Goal: Book appointment/travel/reservation

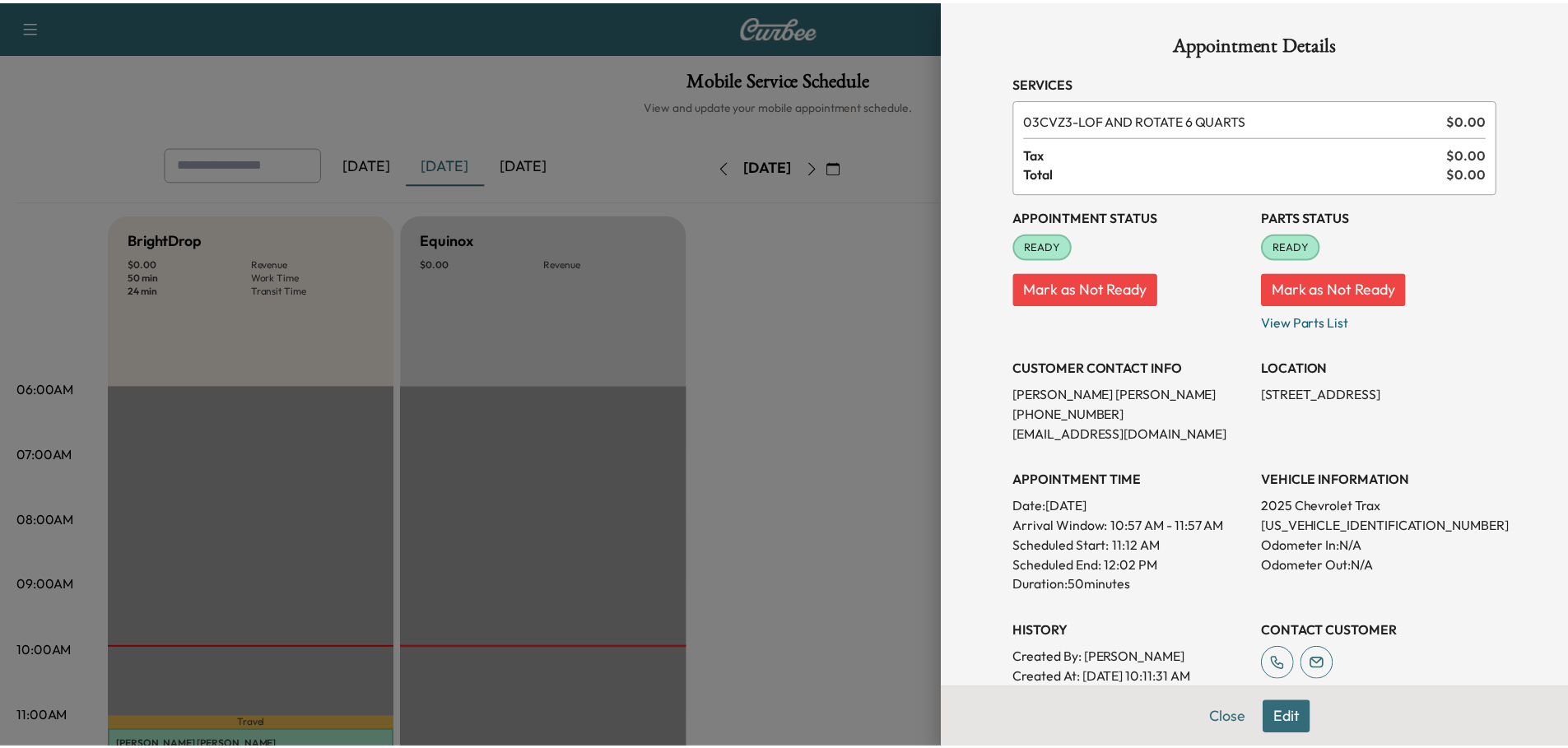
scroll to position [494, 0]
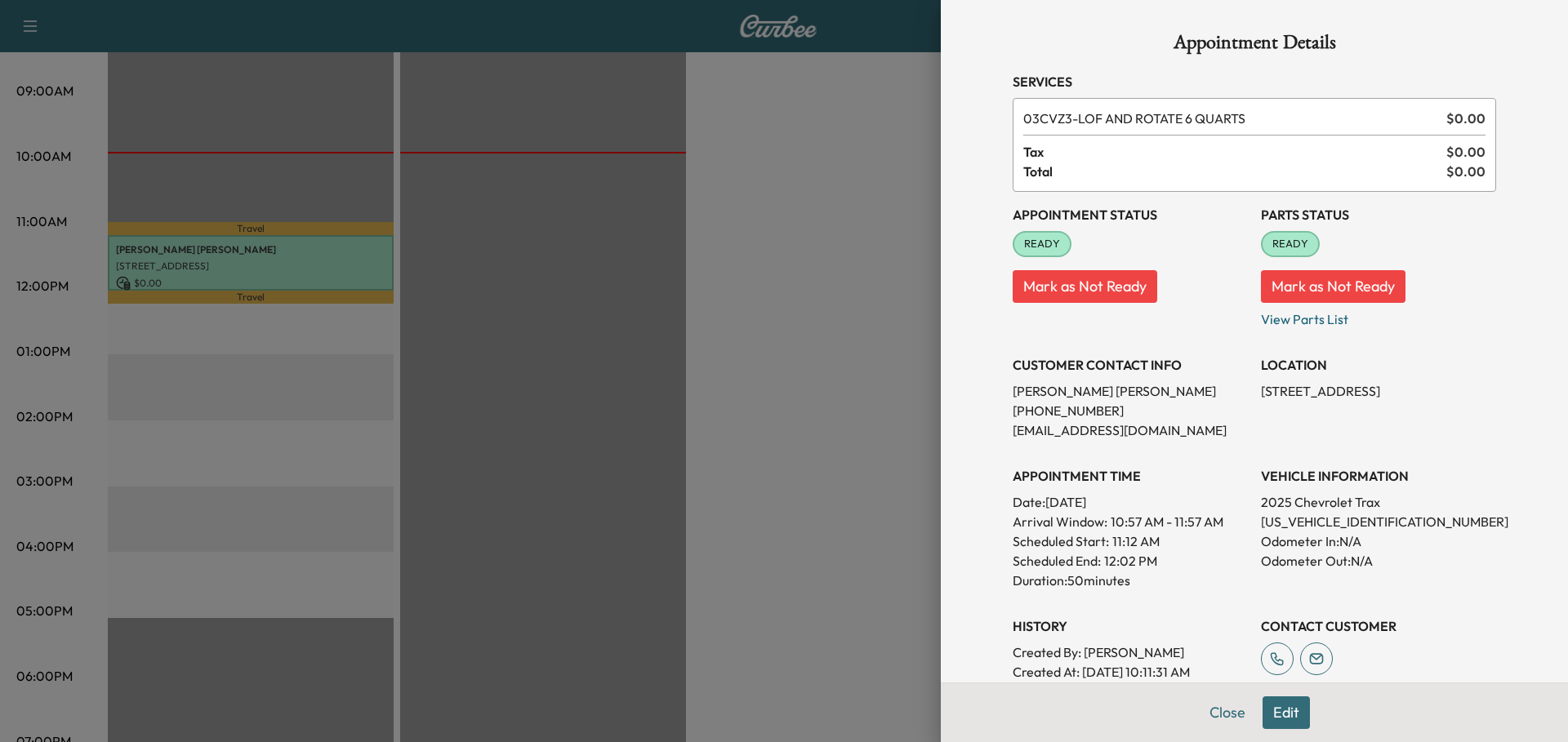
click at [827, 274] on div at bounding box center [784, 371] width 1568 height 742
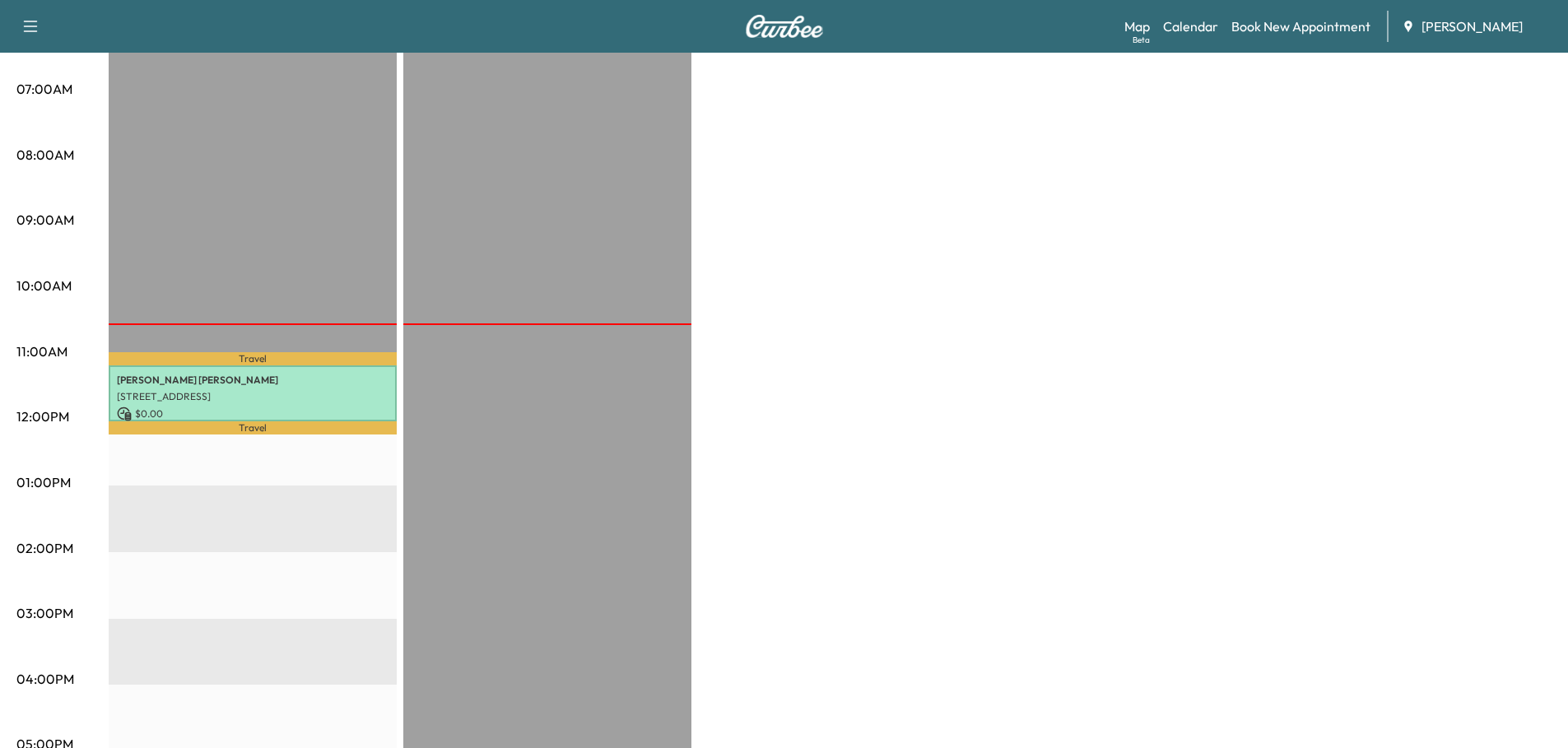
scroll to position [329, 0]
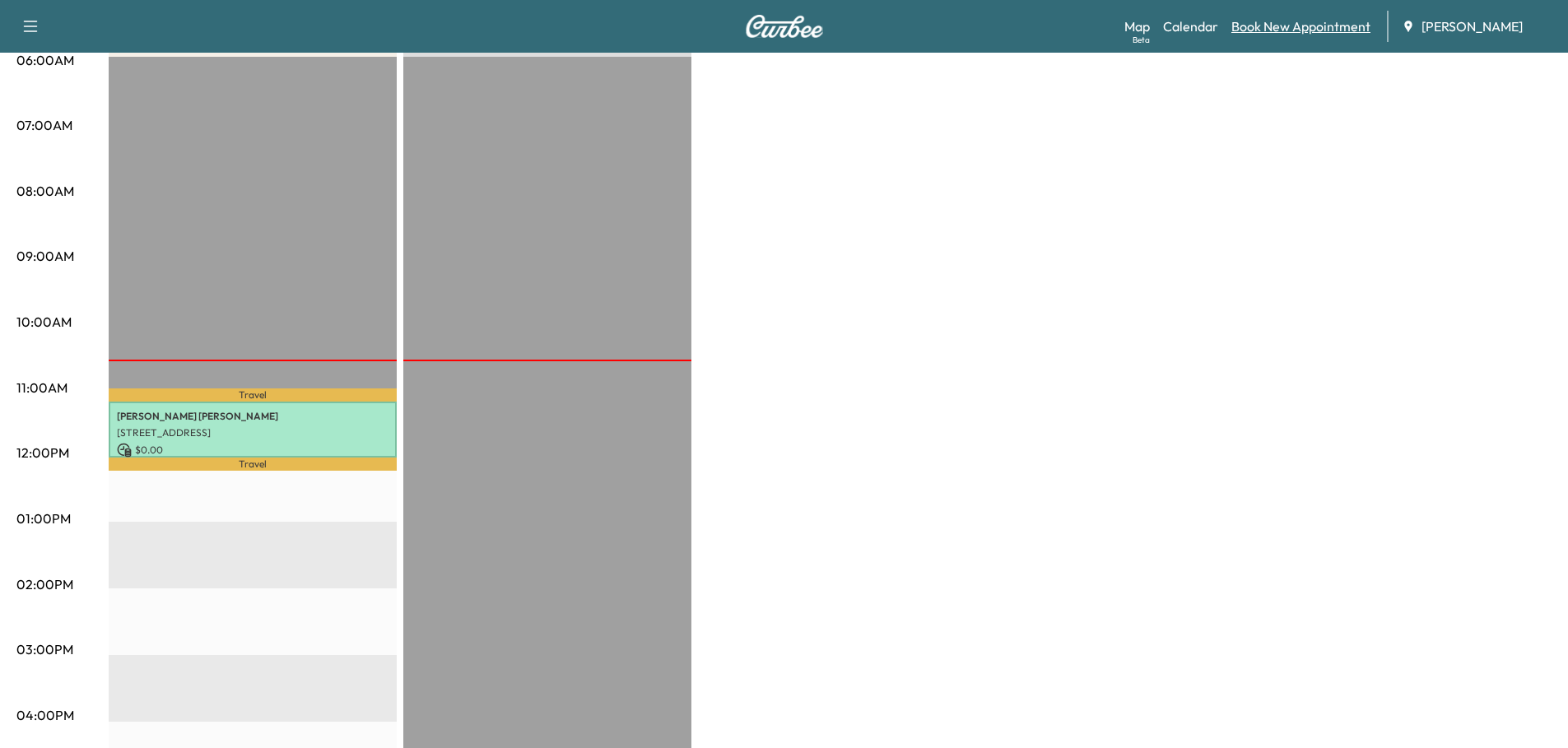
click at [1304, 28] on link "Book New Appointment" at bounding box center [1301, 26] width 139 height 20
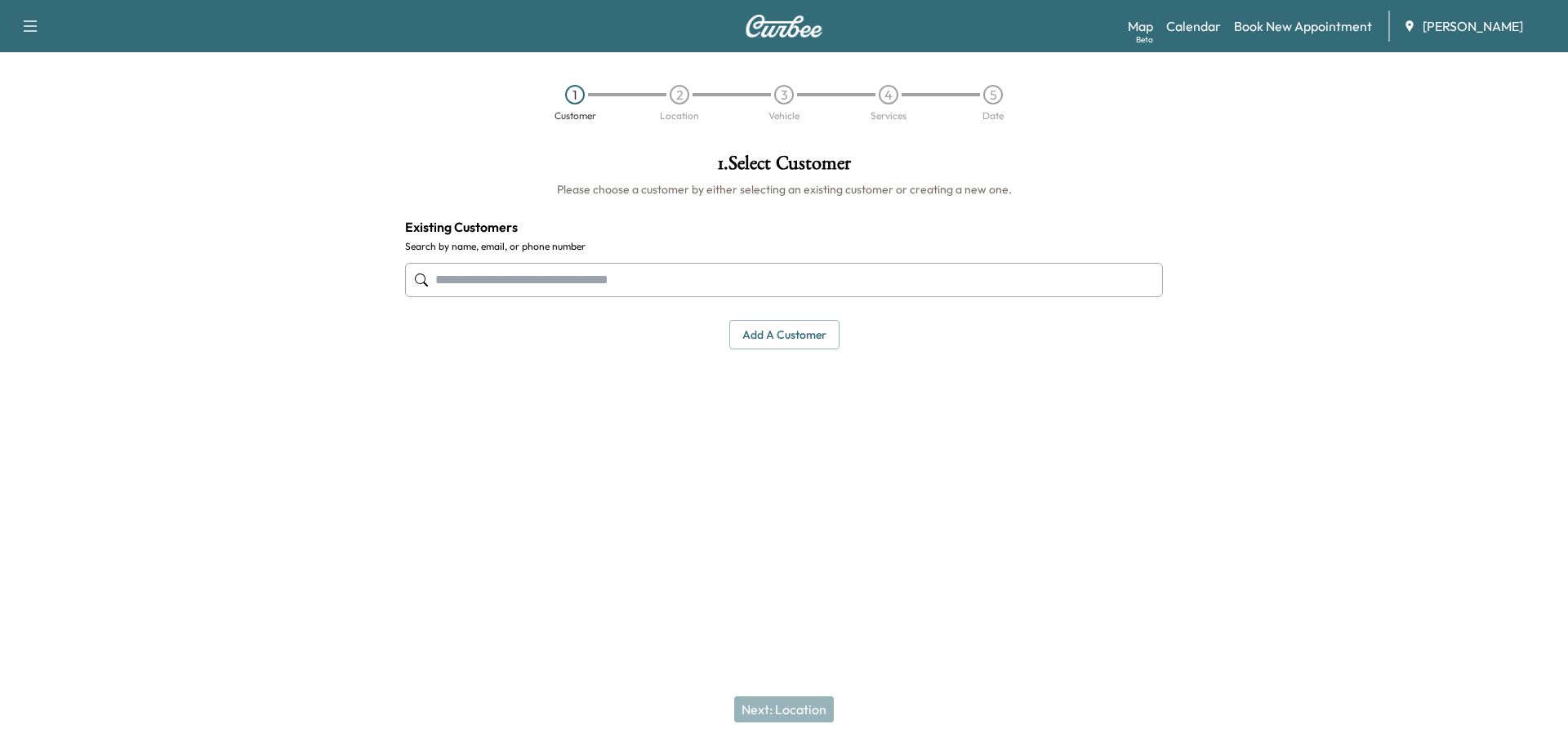
click at [661, 282] on input "text" at bounding box center [784, 281] width 758 height 35
click at [518, 284] on input "text" at bounding box center [784, 281] width 758 height 35
click at [539, 281] on input "text" at bounding box center [784, 281] width 758 height 35
type input "*"
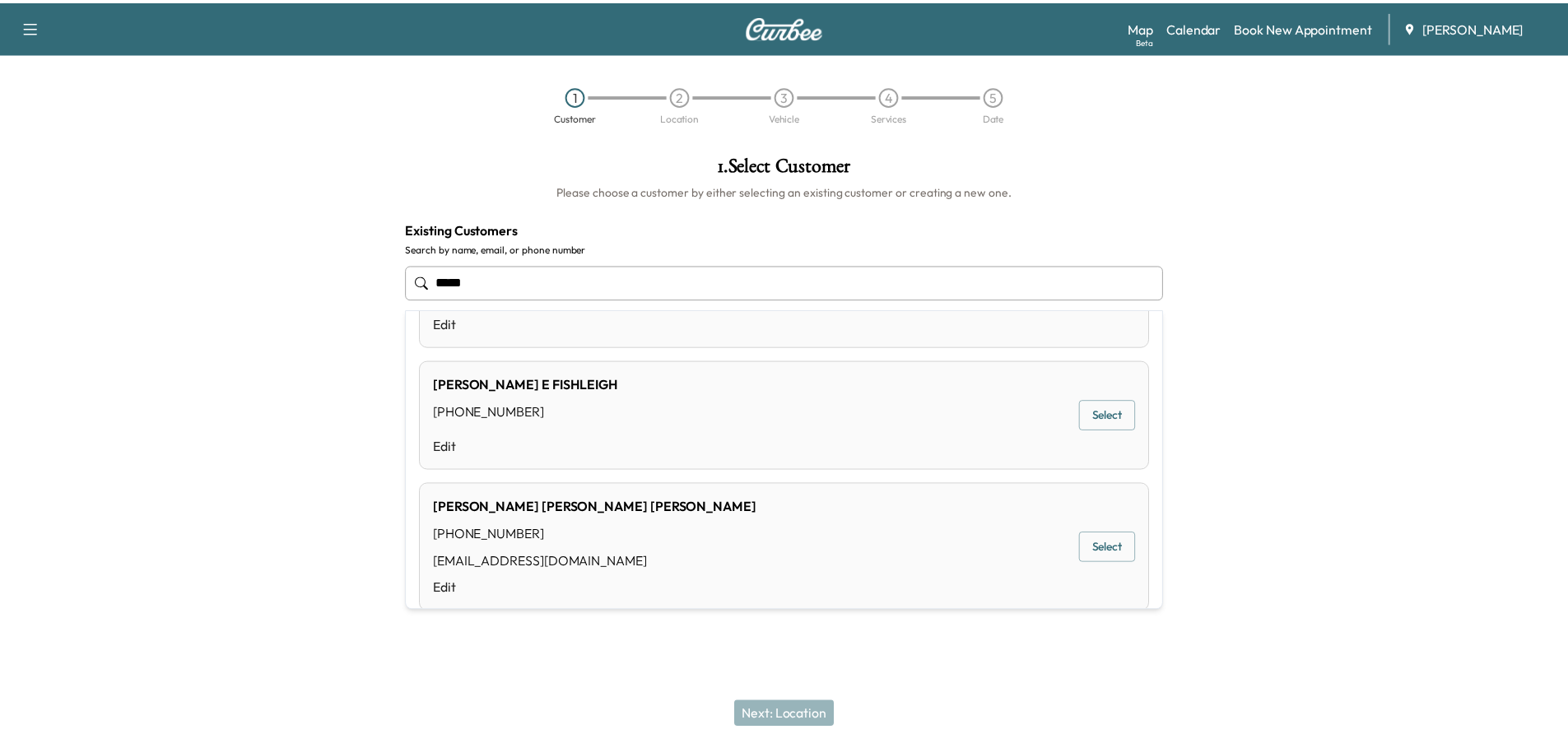
scroll to position [1052, 0]
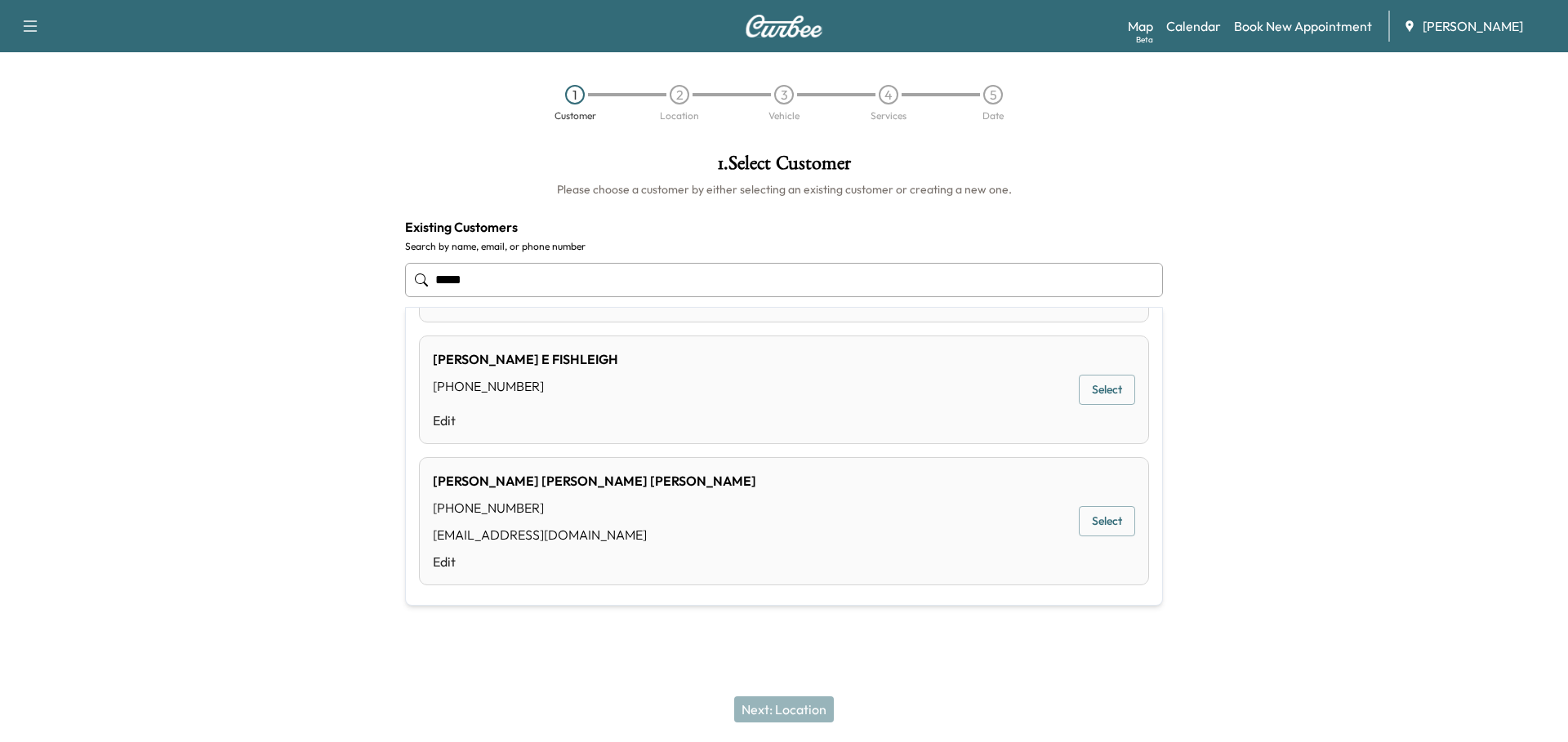
drag, startPoint x: 495, startPoint y: 280, endPoint x: 393, endPoint y: 269, distance: 102.6
click at [394, 275] on div "1 . Select Customer Please choose a customer by either selecting an existing cu…" at bounding box center [784, 251] width 784 height 222
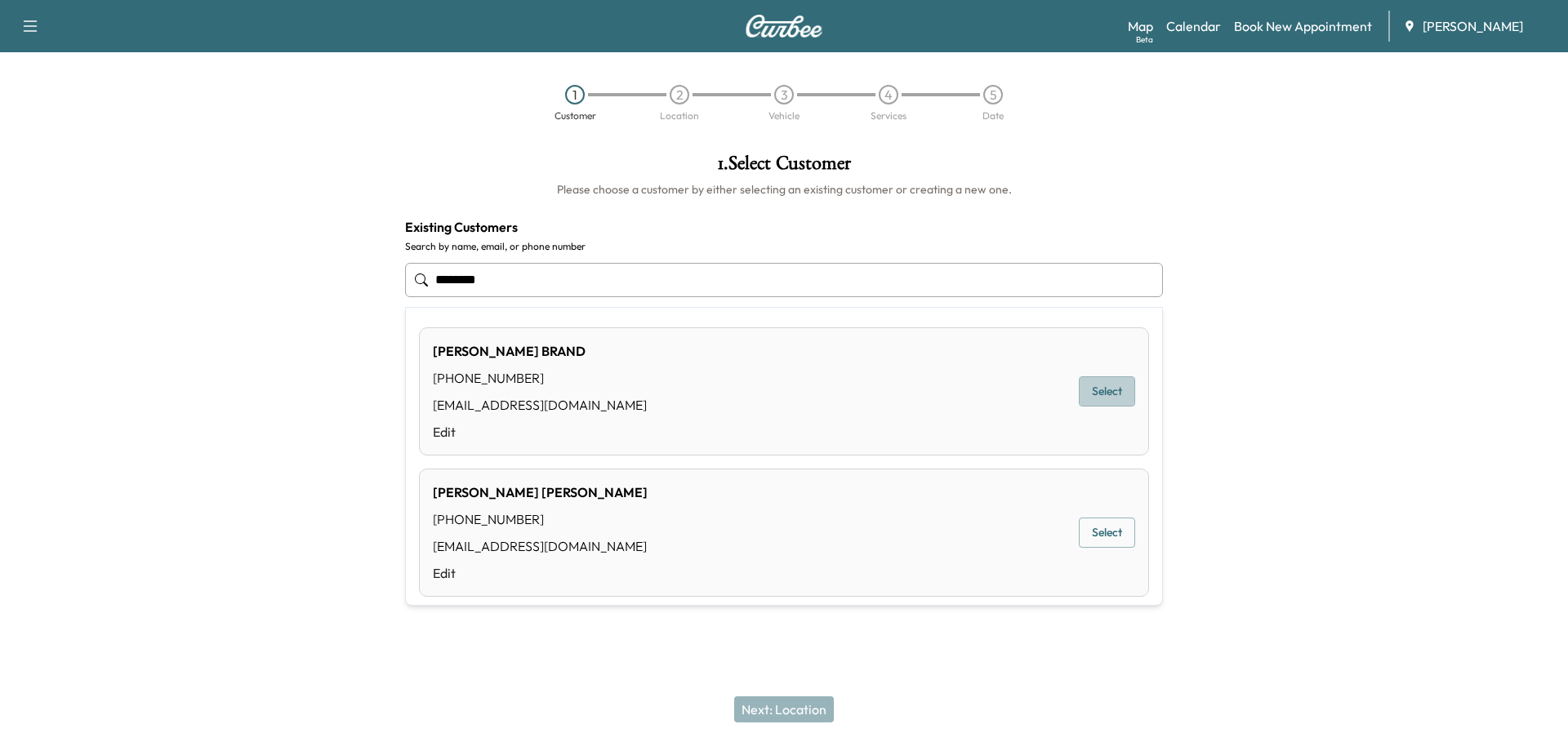
click at [1093, 388] on button "Select" at bounding box center [1107, 391] width 56 height 30
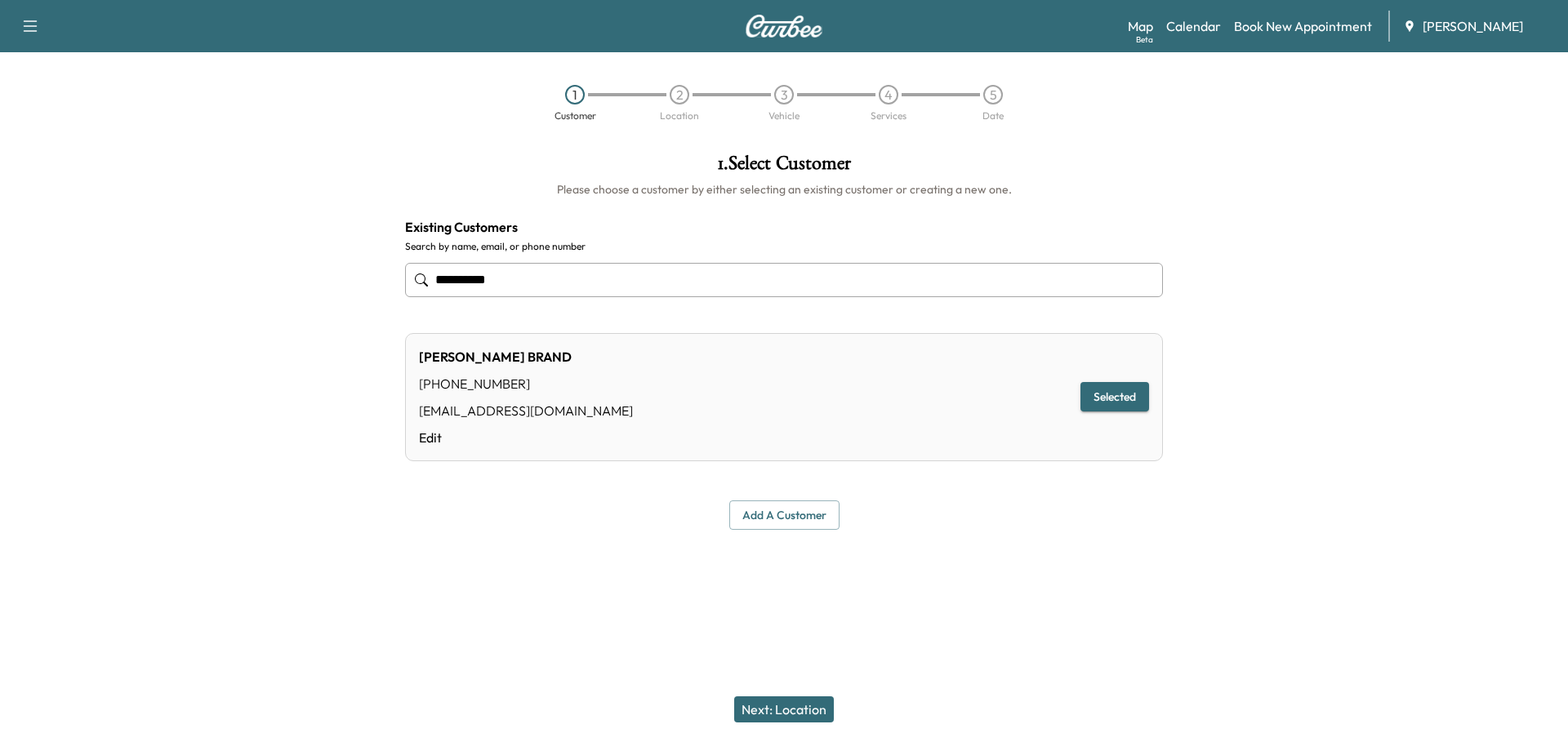
type input "**********"
click at [796, 707] on button "Next: Location" at bounding box center [784, 709] width 100 height 26
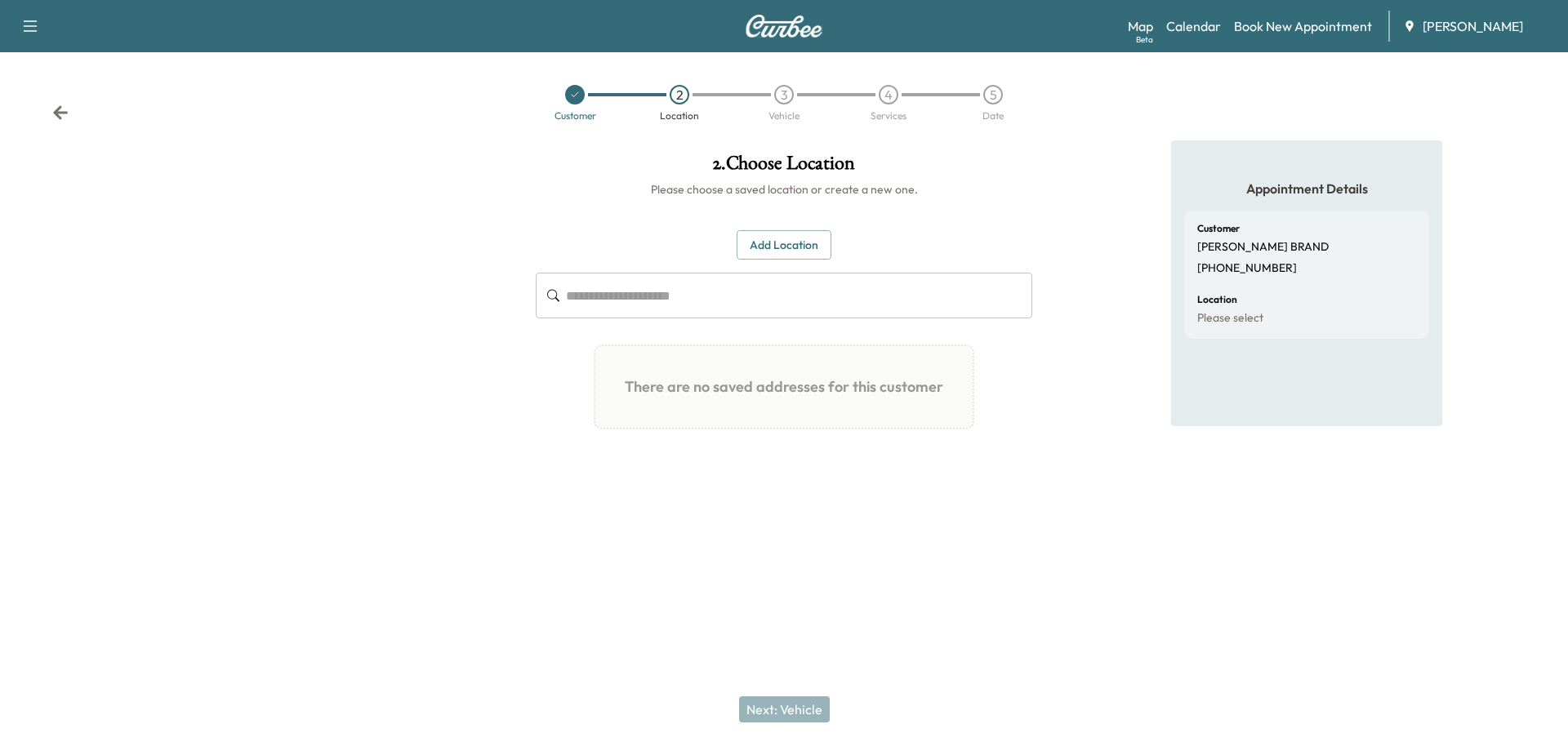
click at [648, 294] on input "text" at bounding box center [799, 295] width 466 height 46
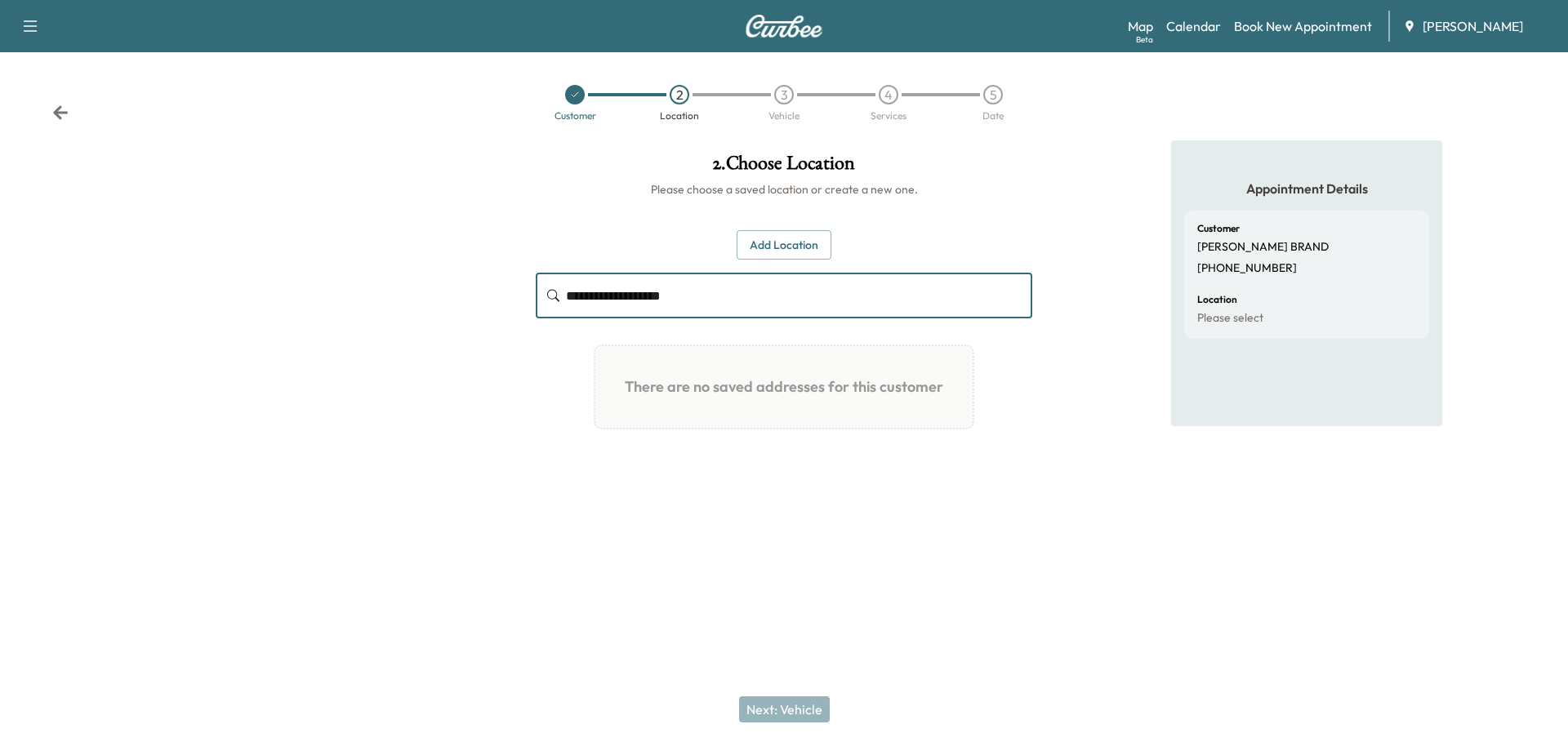
type input "**********"
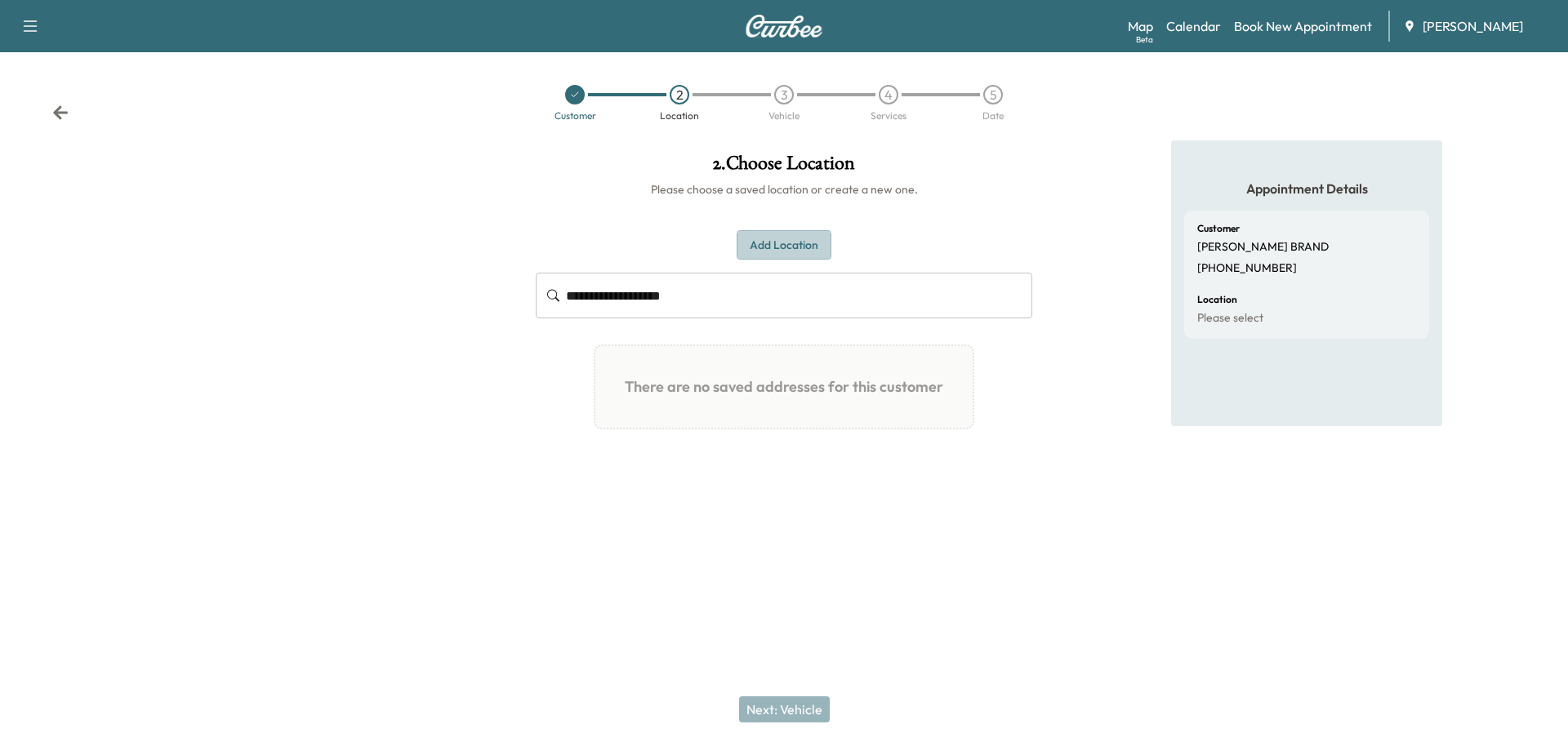
click at [810, 250] on button "Add Location" at bounding box center [784, 245] width 94 height 30
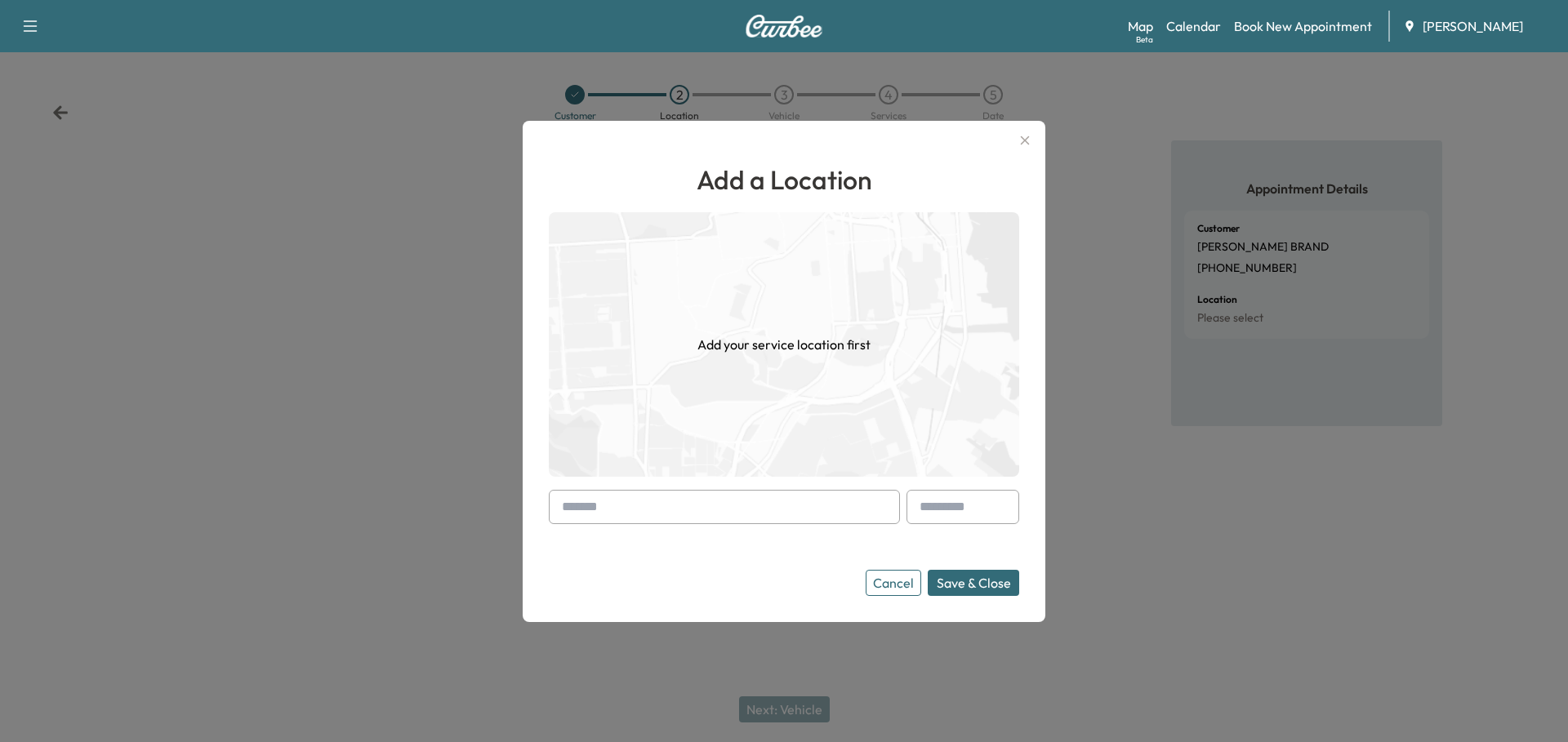
click at [694, 506] on input "text" at bounding box center [724, 507] width 351 height 35
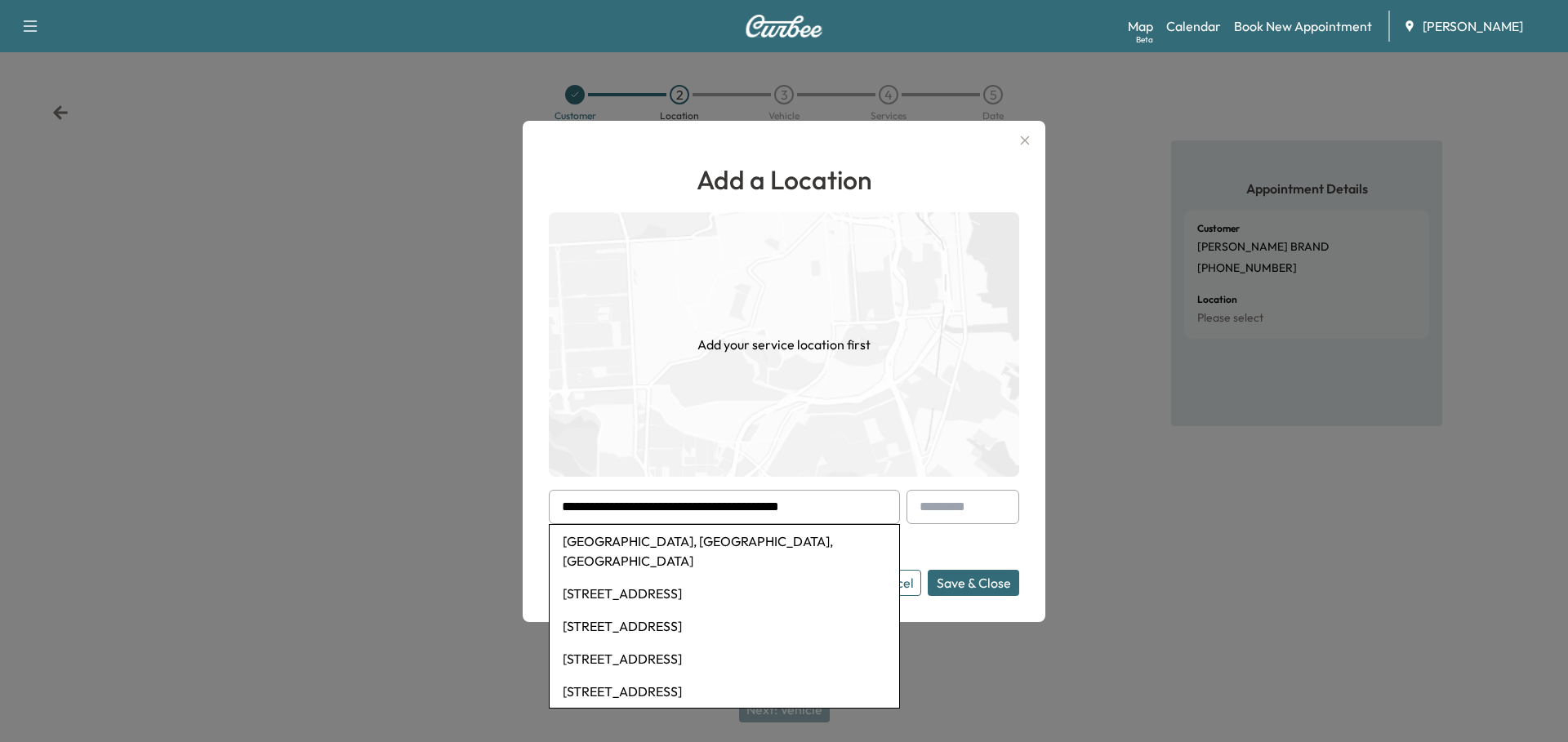
click at [927, 570] on button "Save & Close" at bounding box center [973, 583] width 92 height 26
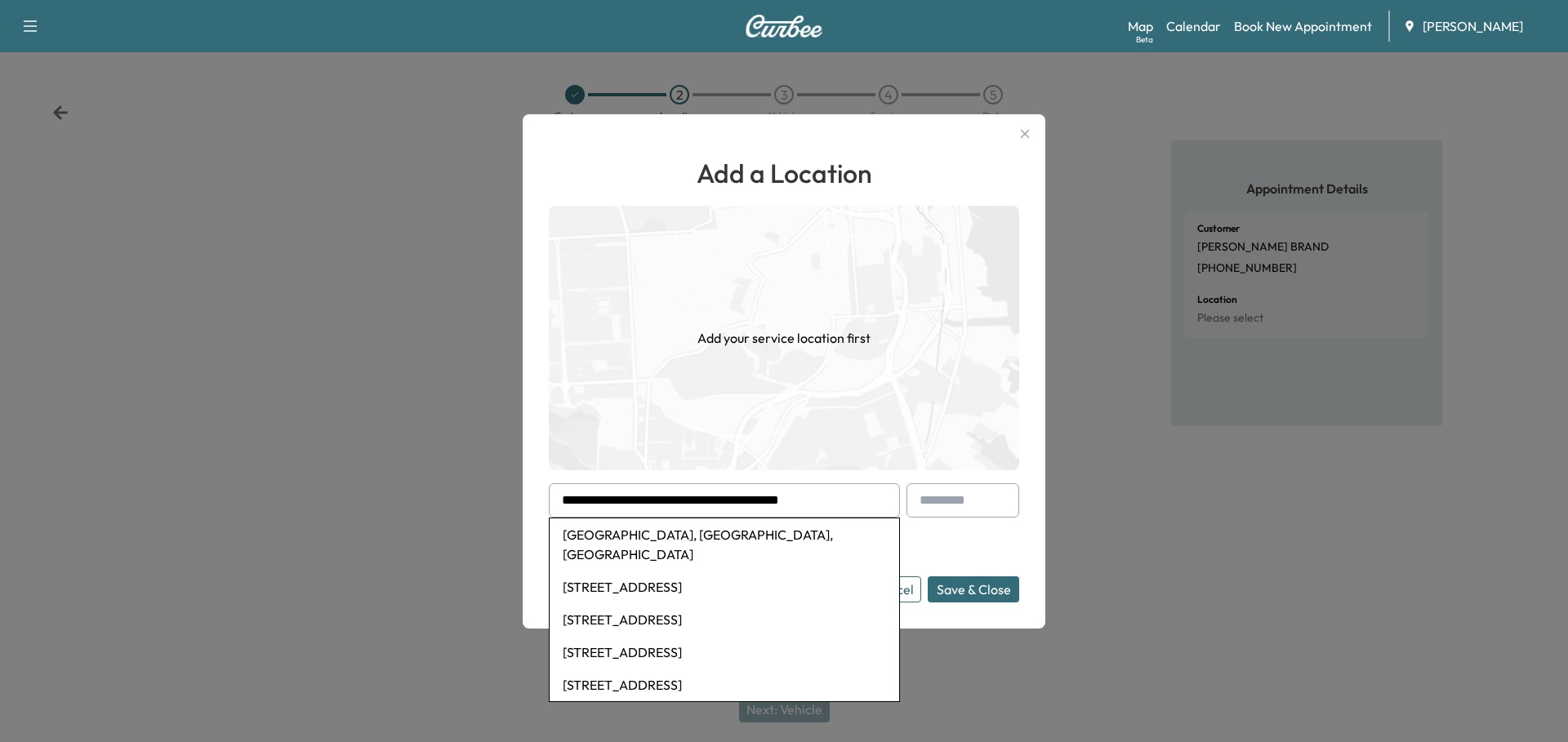
click at [927, 577] on button "Save & Close" at bounding box center [973, 590] width 92 height 26
click at [979, 544] on form "**********" at bounding box center [784, 543] width 470 height 119
click at [981, 584] on button "Save & Close" at bounding box center [973, 590] width 92 height 26
click at [988, 580] on button "Save & Close" at bounding box center [973, 590] width 92 height 26
click at [969, 545] on form "**********" at bounding box center [784, 543] width 470 height 119
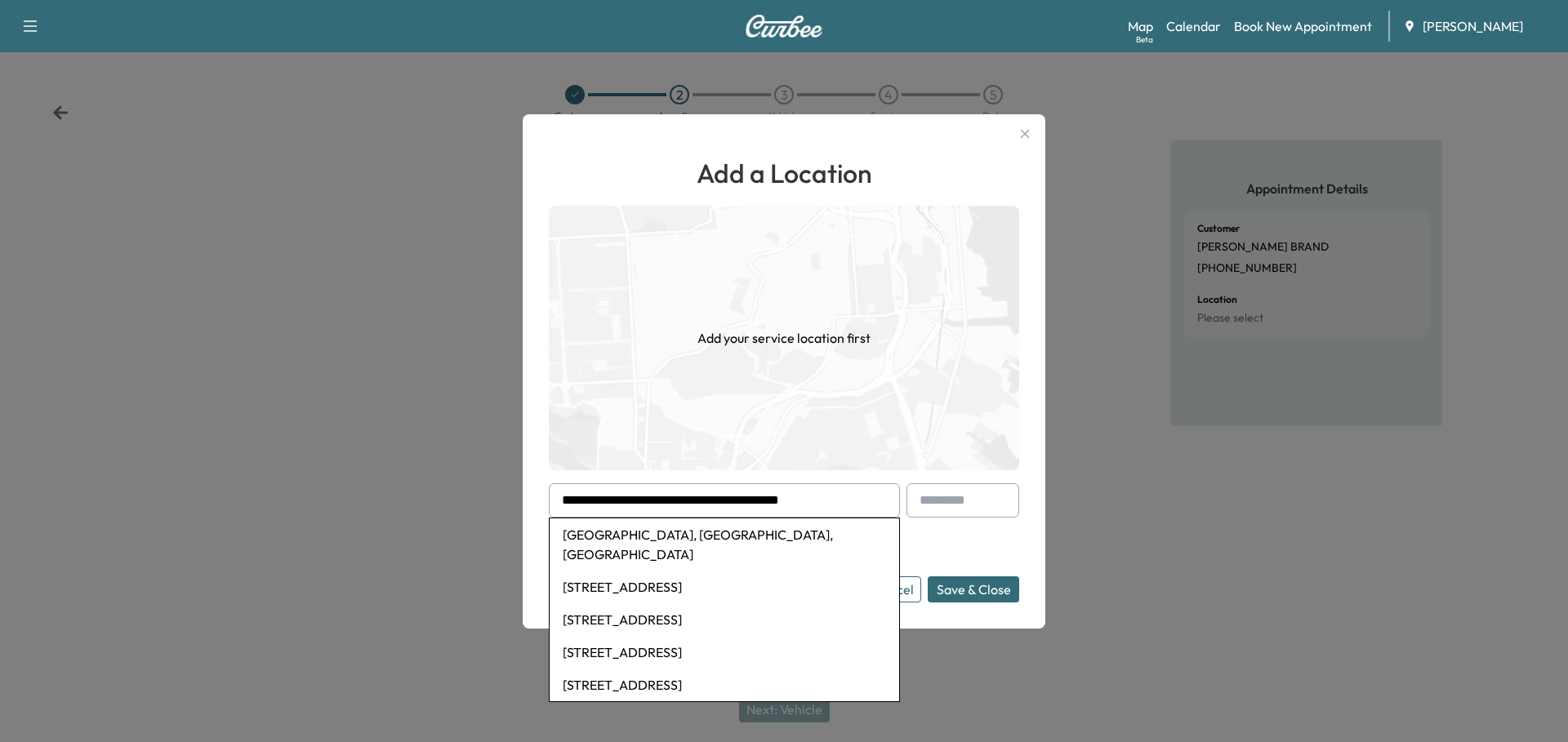
click at [973, 510] on input "text" at bounding box center [963, 500] width 113 height 35
click at [939, 531] on form "**********" at bounding box center [784, 543] width 470 height 119
click at [748, 668] on li "[STREET_ADDRESS]" at bounding box center [725, 685] width 350 height 33
type input "**********"
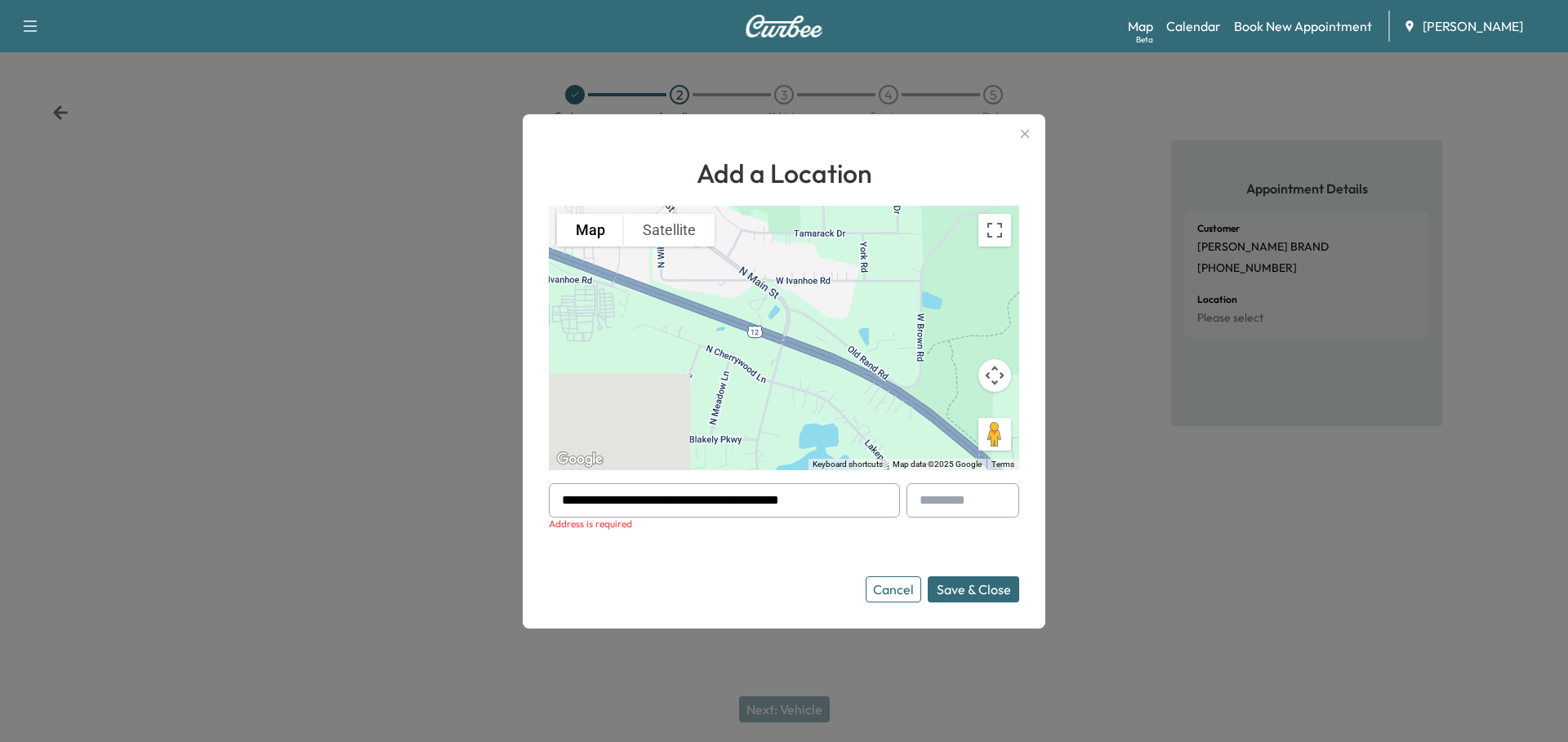
click at [888, 589] on button "Cancel" at bounding box center [894, 590] width 55 height 26
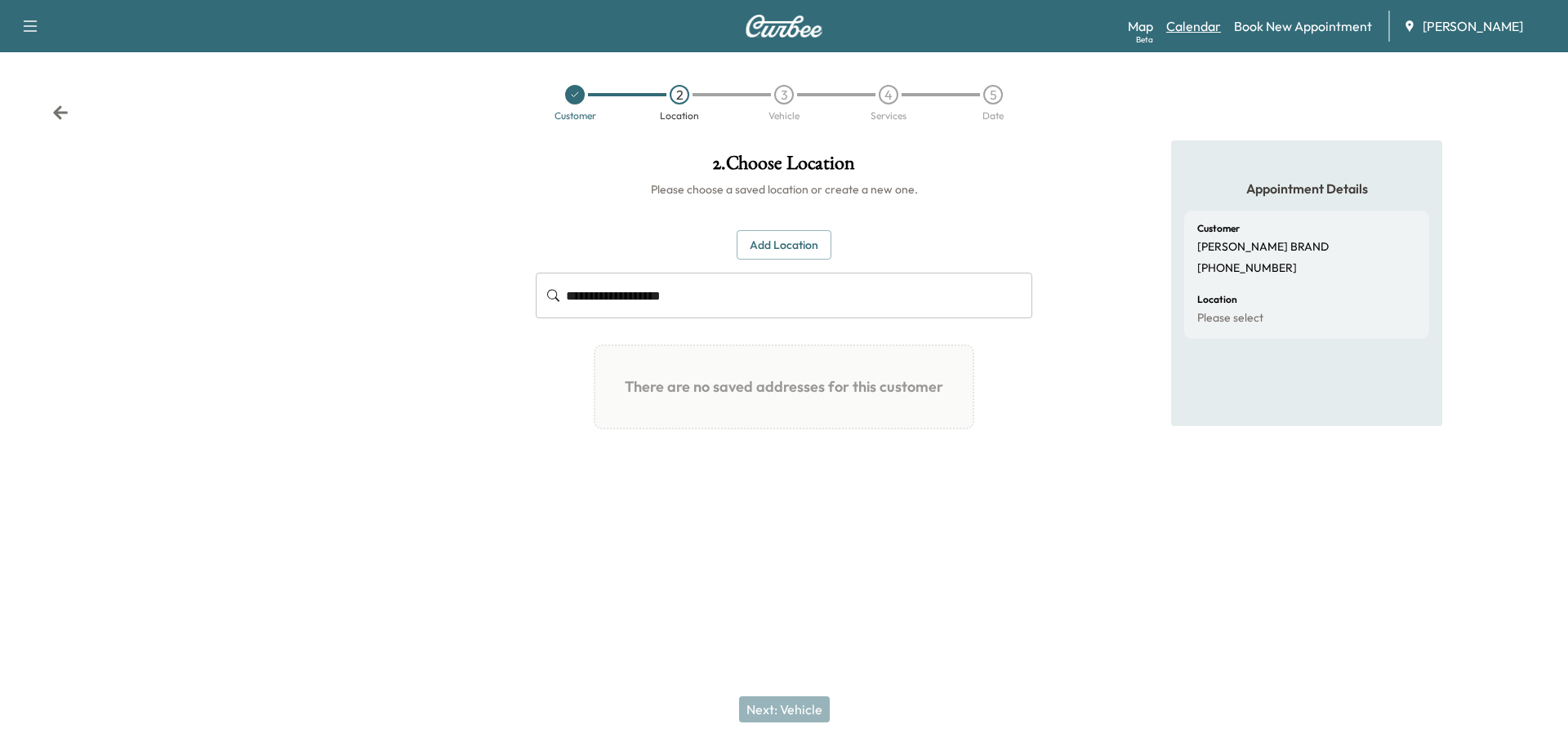
click at [1202, 26] on link "Calendar" at bounding box center [1193, 26] width 55 height 20
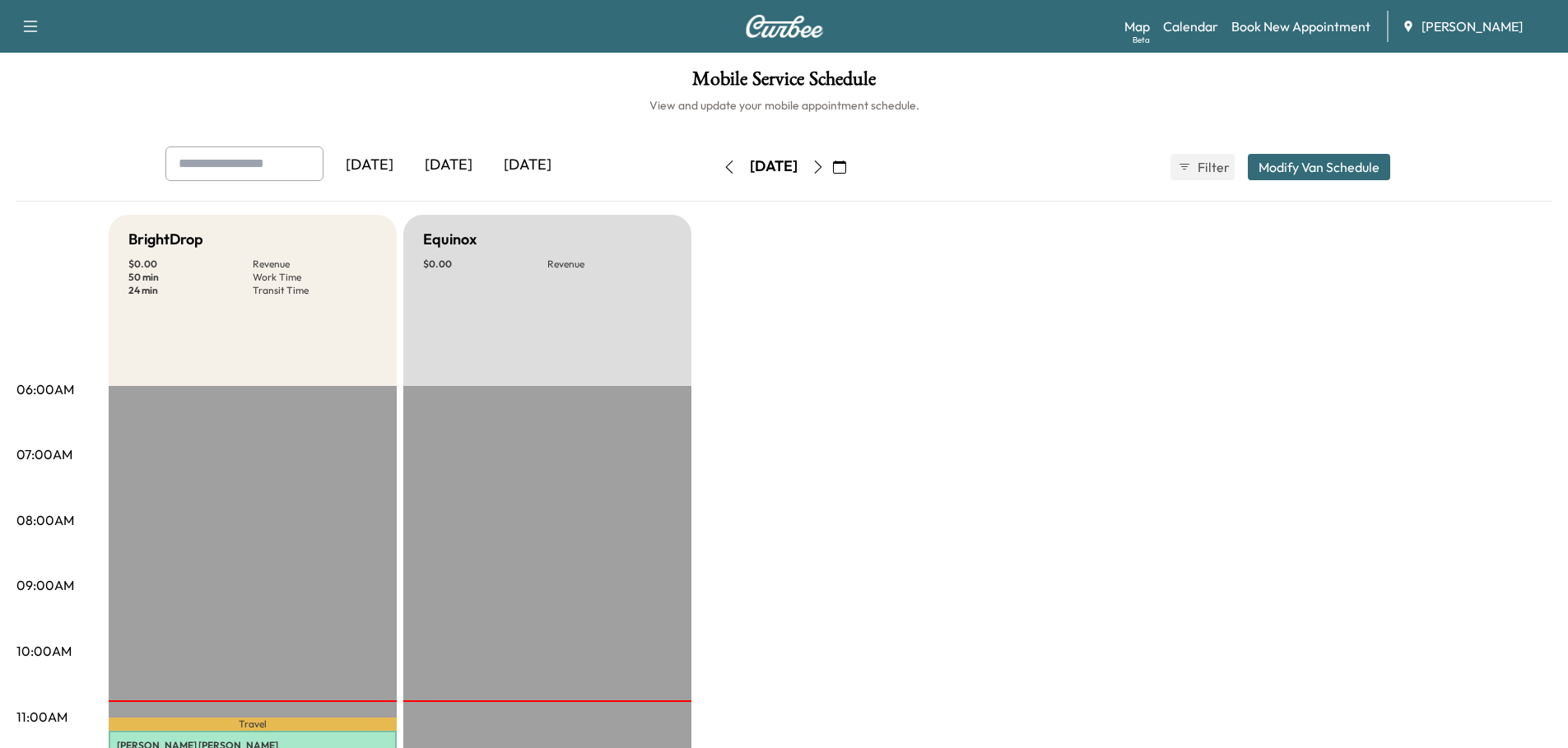
click at [825, 164] on icon "button" at bounding box center [818, 167] width 13 height 13
